Goal: Information Seeking & Learning: Find specific fact

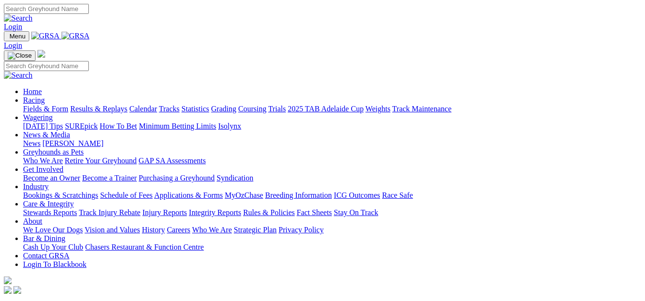
click at [123, 105] on link "Results & Replays" at bounding box center [98, 109] width 57 height 8
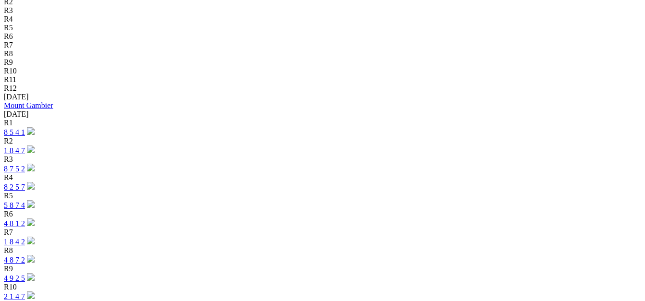
scroll to position [400, 0]
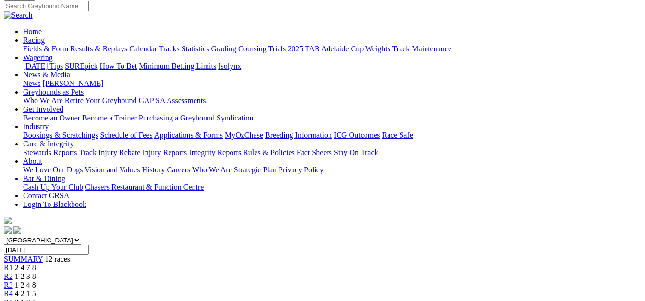
scroll to position [82, 0]
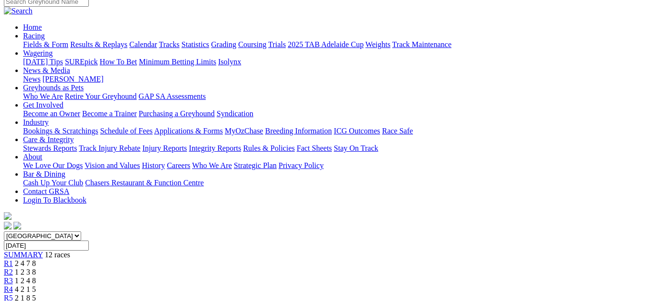
click at [13, 259] on span "R1" at bounding box center [8, 263] width 9 height 8
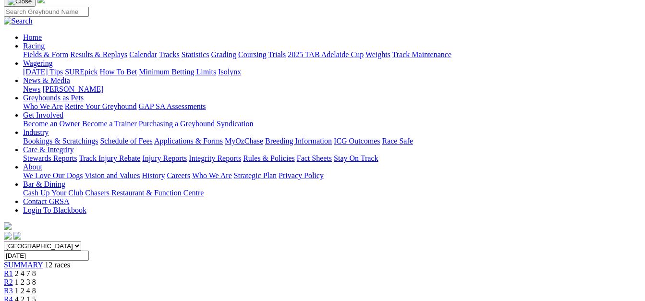
scroll to position [73, 0]
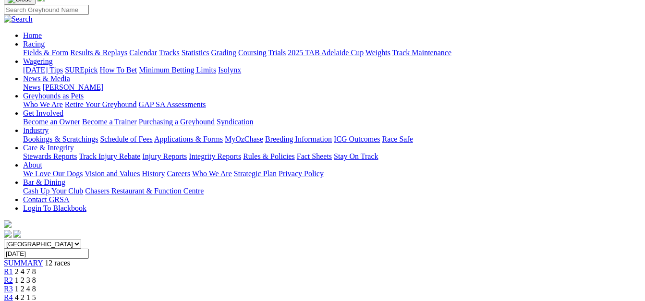
click at [13, 276] on span "R2" at bounding box center [8, 280] width 9 height 8
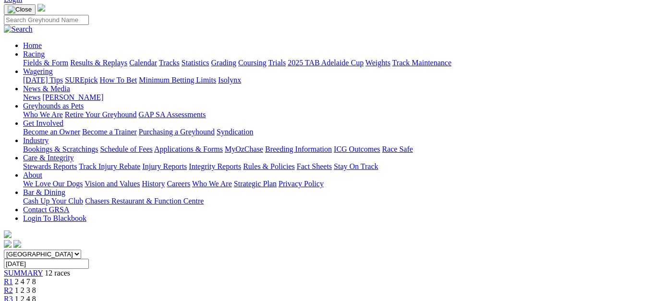
scroll to position [58, 0]
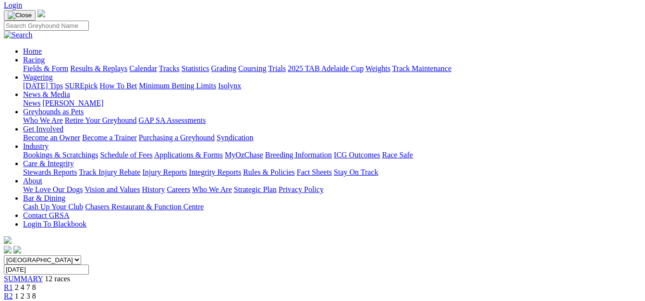
click at [13, 301] on span "R3" at bounding box center [8, 305] width 9 height 8
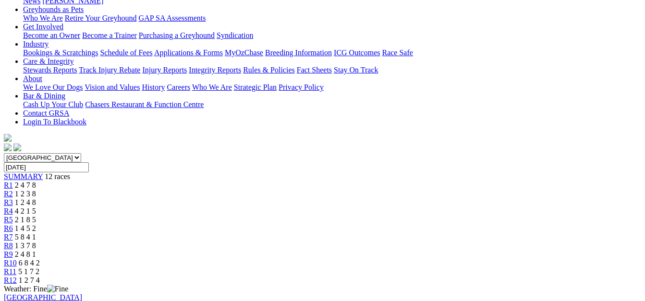
scroll to position [158, 0]
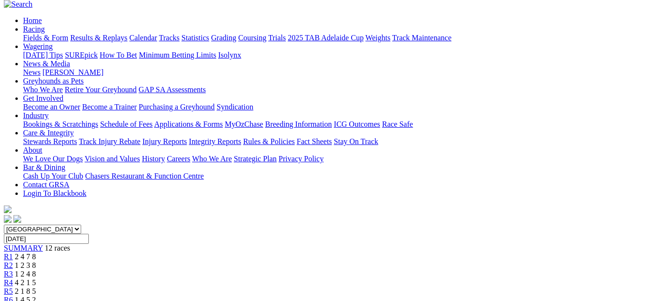
scroll to position [90, 0]
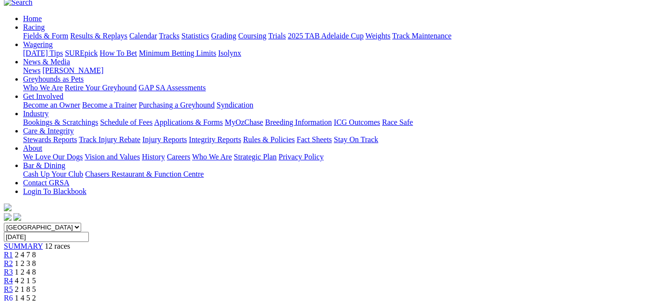
click at [81, 223] on select "South Australia New South Wales Northern Territory Queensland Tasmania Victoria…" at bounding box center [42, 227] width 77 height 9
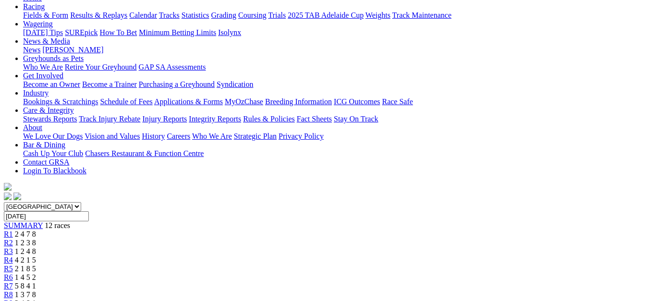
scroll to position [113, 0]
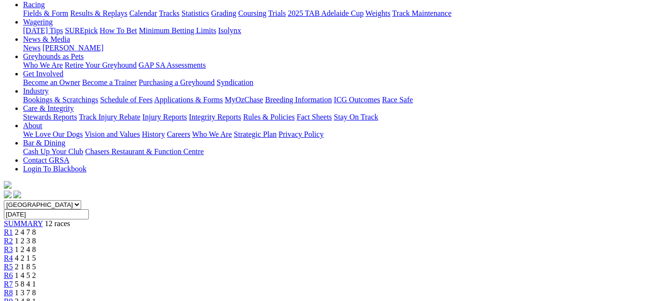
click at [13, 254] on link "R4" at bounding box center [8, 258] width 9 height 8
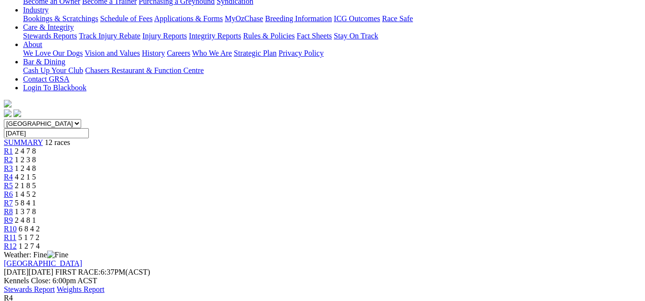
scroll to position [190, 0]
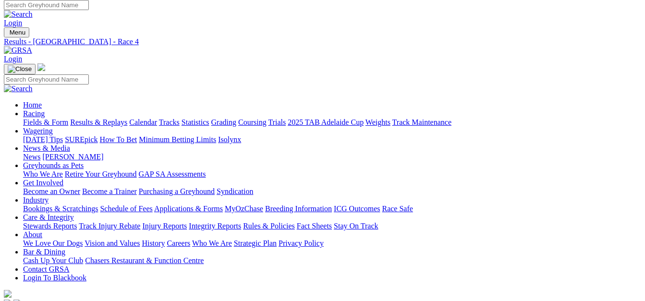
scroll to position [17, 0]
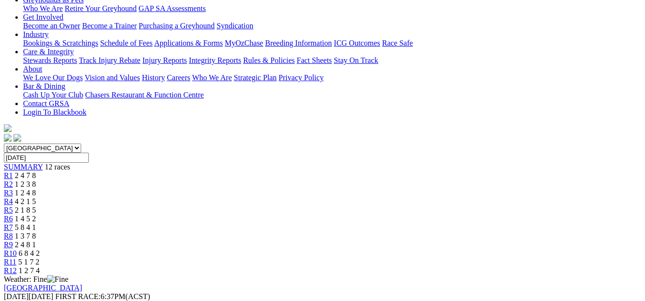
scroll to position [158, 0]
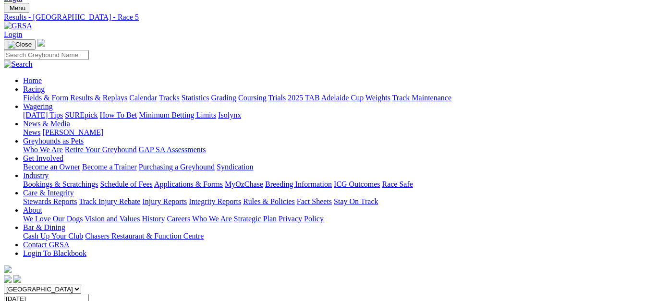
scroll to position [30, 0]
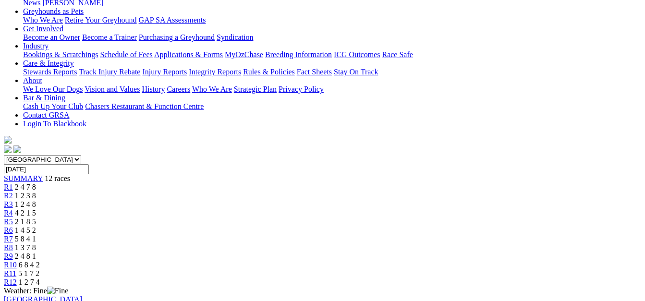
scroll to position [111, 0]
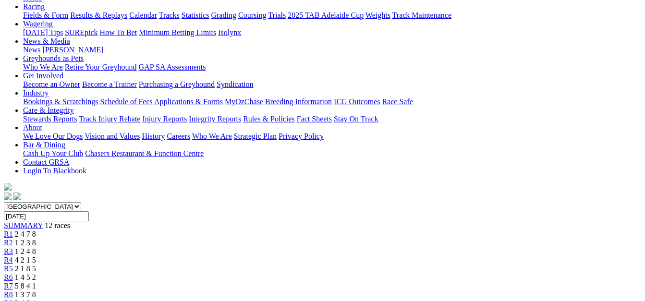
click at [13, 282] on span "R7" at bounding box center [8, 286] width 9 height 8
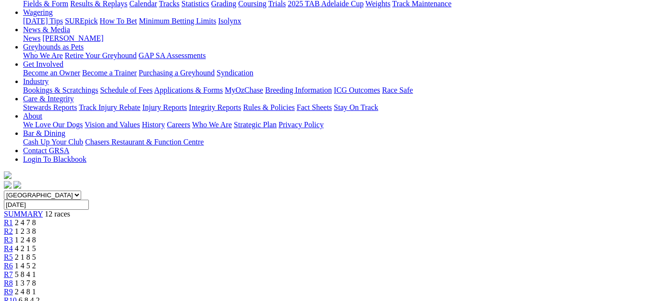
scroll to position [102, 0]
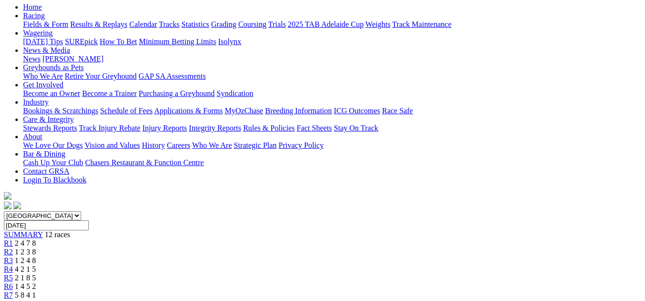
click at [13, 300] on span "R8" at bounding box center [8, 304] width 9 height 8
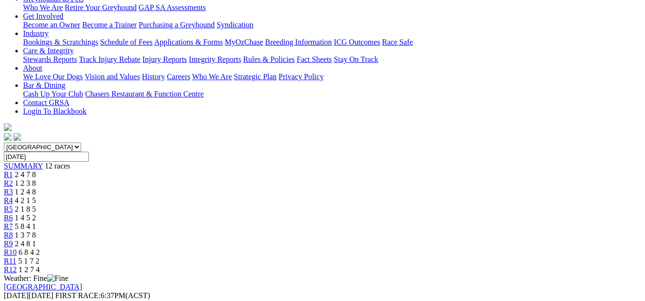
scroll to position [169, 0]
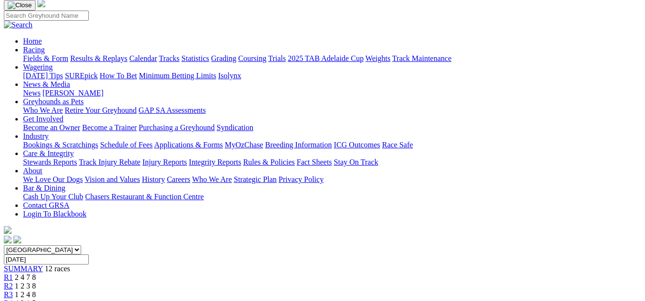
scroll to position [70, 0]
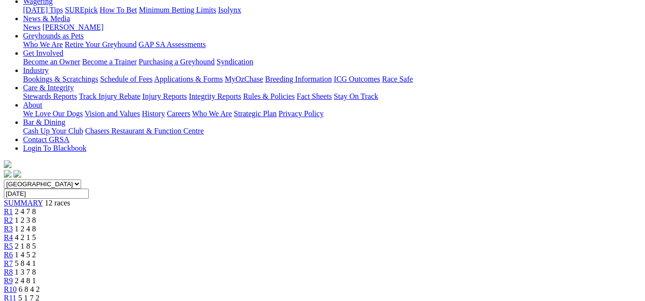
scroll to position [122, 0]
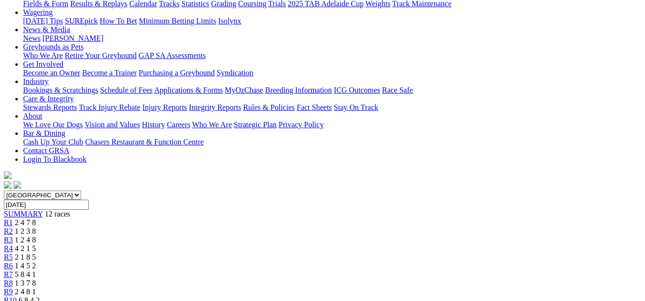
click at [13, 279] on link "R8" at bounding box center [8, 283] width 9 height 8
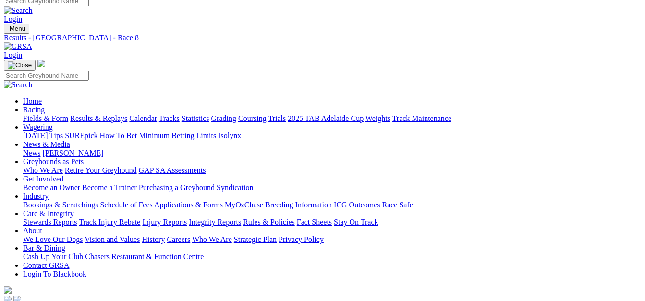
scroll to position [10, 0]
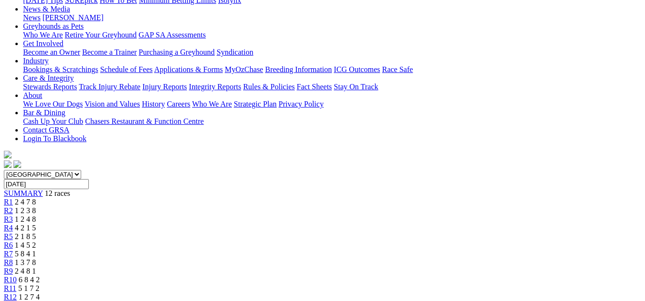
scroll to position [141, 0]
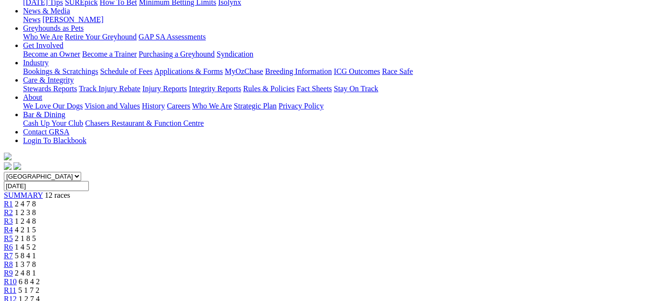
click at [17, 278] on link "R10" at bounding box center [10, 282] width 13 height 8
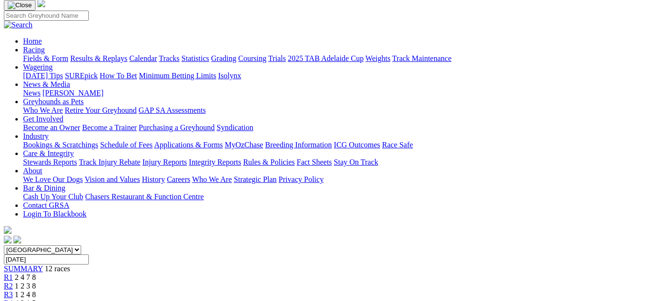
scroll to position [64, 0]
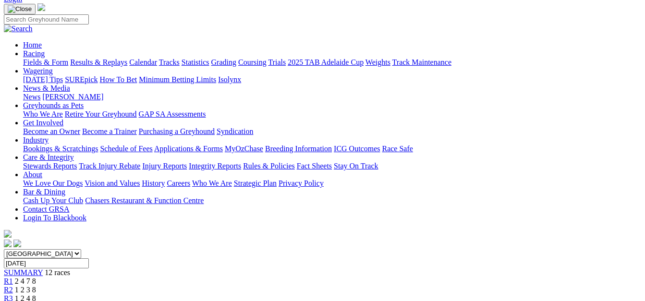
click at [13, 286] on span "R2" at bounding box center [8, 290] width 9 height 8
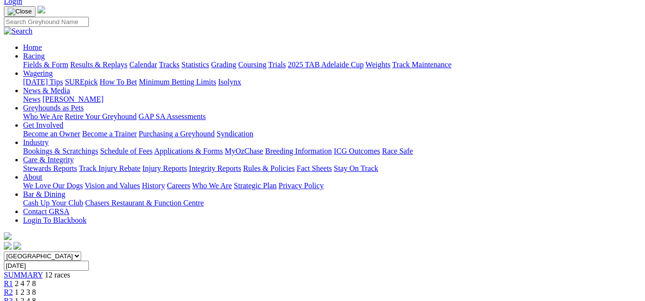
scroll to position [14, 0]
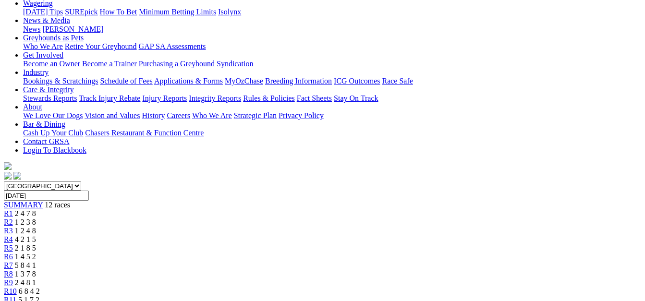
scroll to position [105, 0]
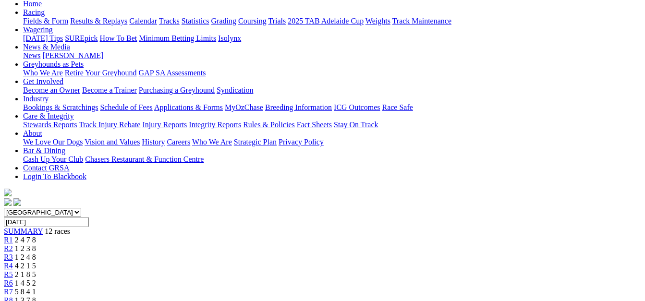
click at [13, 262] on span "R4" at bounding box center [8, 266] width 9 height 8
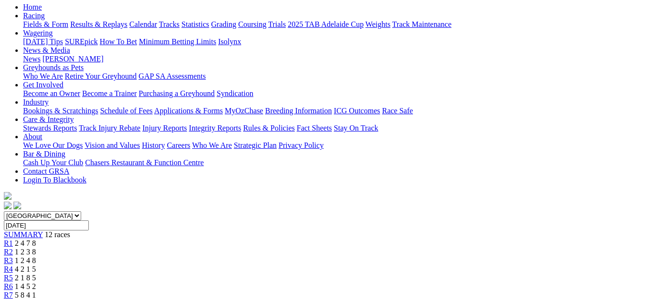
scroll to position [100, 0]
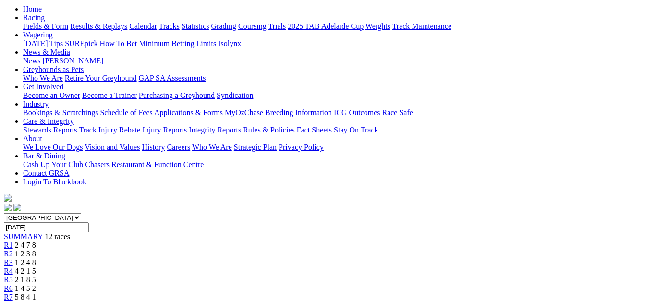
click at [13, 276] on link "R5" at bounding box center [8, 280] width 9 height 8
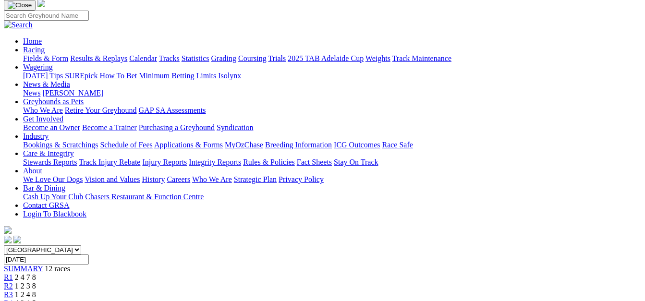
scroll to position [62, 0]
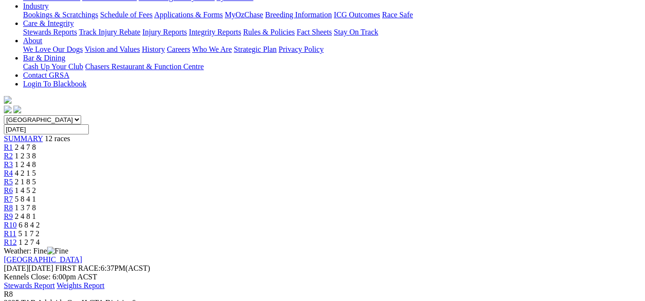
scroll to position [196, 0]
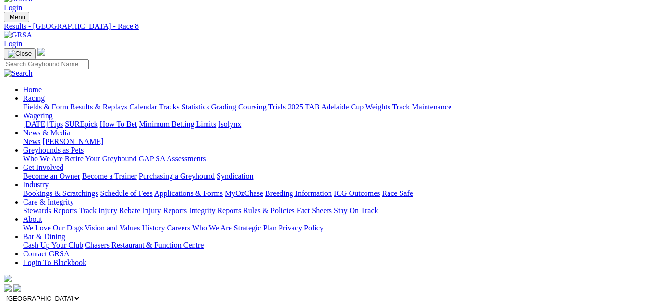
scroll to position [17, 0]
